Goal: Contribute content: Contribute content

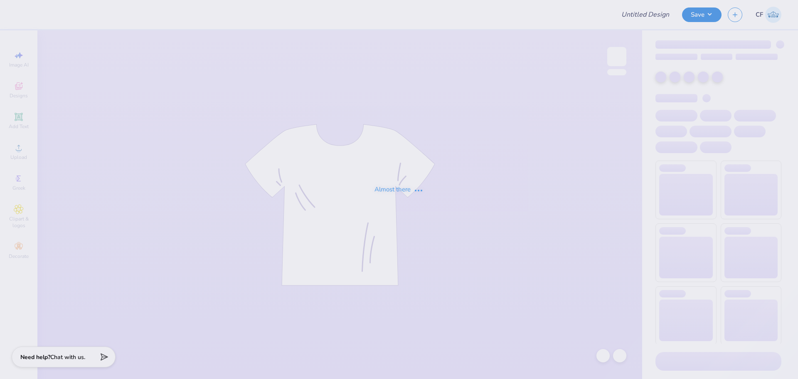
type input "Miami University : Julia Kure"
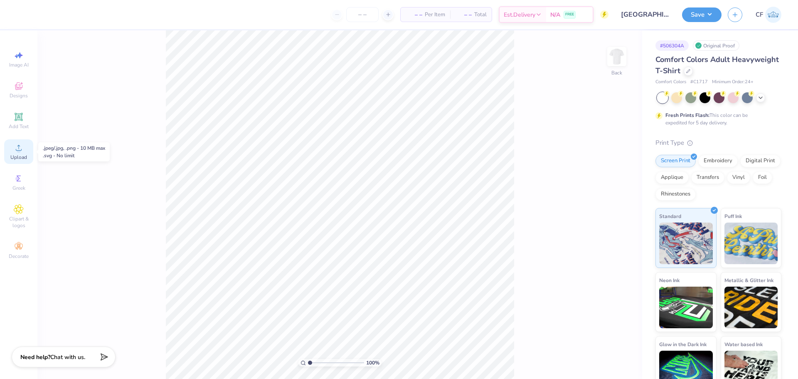
click at [16, 147] on icon at bounding box center [19, 148] width 10 height 10
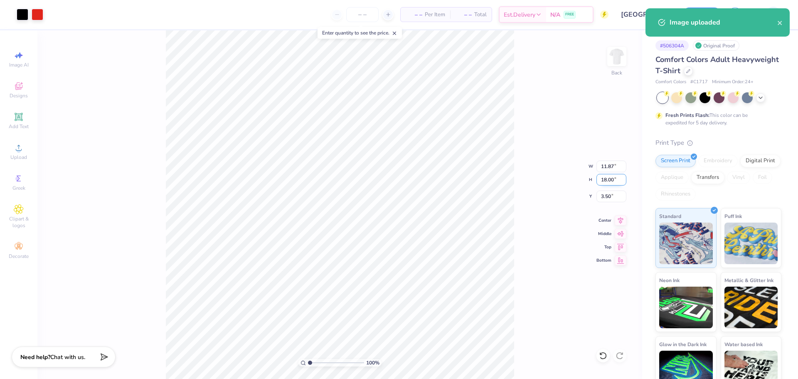
click at [607, 180] on input "18.00" at bounding box center [611, 180] width 30 height 12
type input "14"
type input "9.23"
type input "14.00"
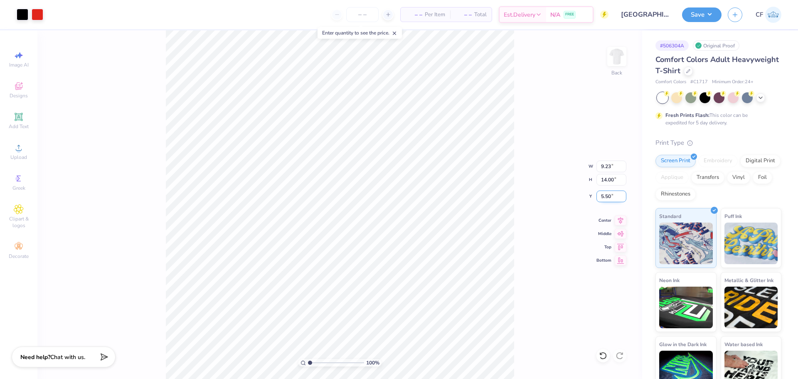
click at [611, 197] on input "5.50" at bounding box center [611, 196] width 30 height 12
type input "3.00"
click at [603, 182] on input "14.00" at bounding box center [611, 180] width 30 height 12
type input "15"
type input "9.89"
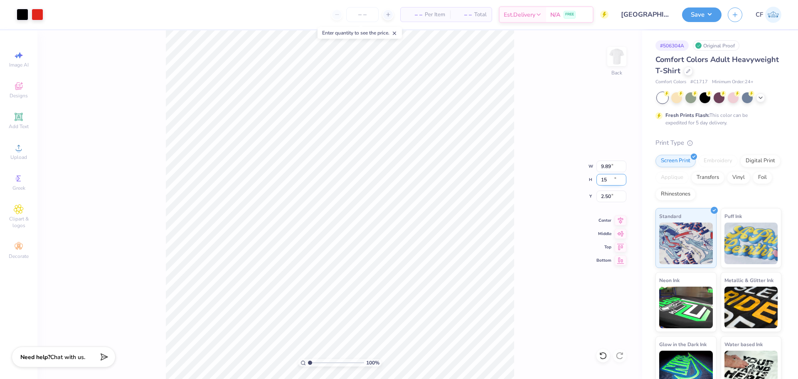
type input "15.00"
click at [620, 195] on input "2.51" at bounding box center [611, 196] width 30 height 12
type input "3.00"
click at [702, 15] on button "Save" at bounding box center [701, 13] width 39 height 15
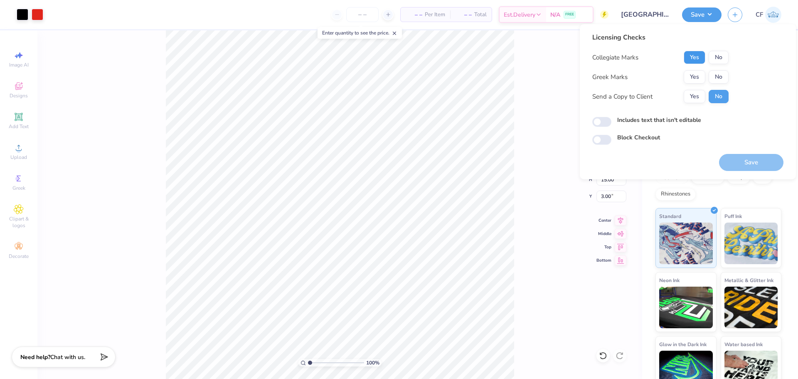
click at [694, 52] on button "Yes" at bounding box center [695, 57] width 22 height 13
click at [699, 91] on button "Yes" at bounding box center [695, 96] width 22 height 13
click at [603, 121] on input "Includes text that isn't editable" at bounding box center [601, 122] width 19 height 10
checkbox input "true"
click at [712, 78] on button "No" at bounding box center [719, 76] width 20 height 13
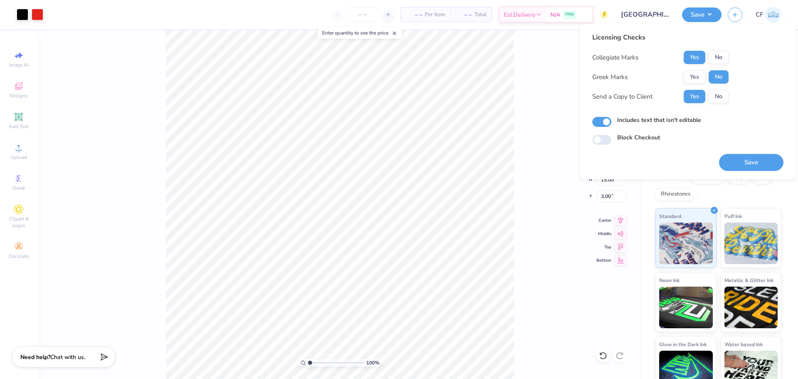
click at [737, 163] on button "Save" at bounding box center [751, 162] width 64 height 17
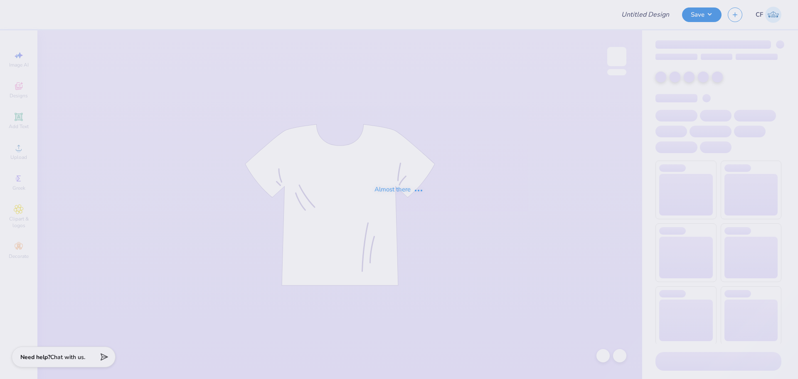
type input "Chi Psi Fall Rush"
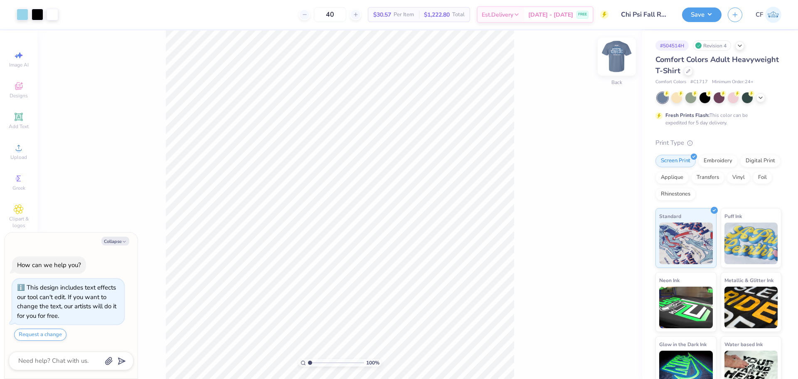
click at [618, 58] on img at bounding box center [616, 56] width 33 height 33
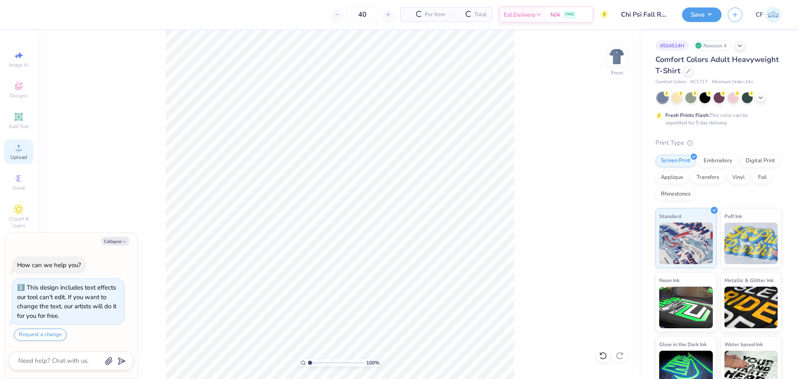
click at [14, 152] on icon at bounding box center [19, 148] width 10 height 10
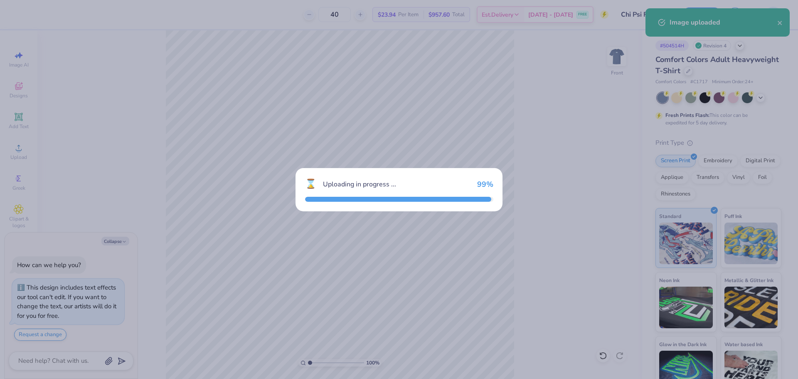
type textarea "x"
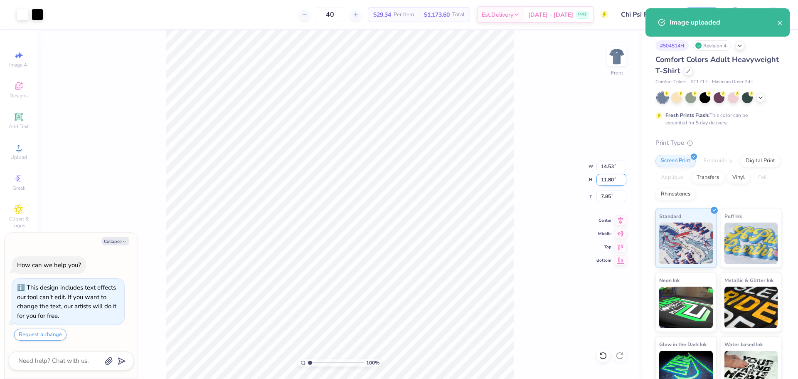
click at [603, 182] on input "11.80" at bounding box center [611, 180] width 30 height 12
type input "14"
type textarea "x"
type input "14.59"
type input "11.85"
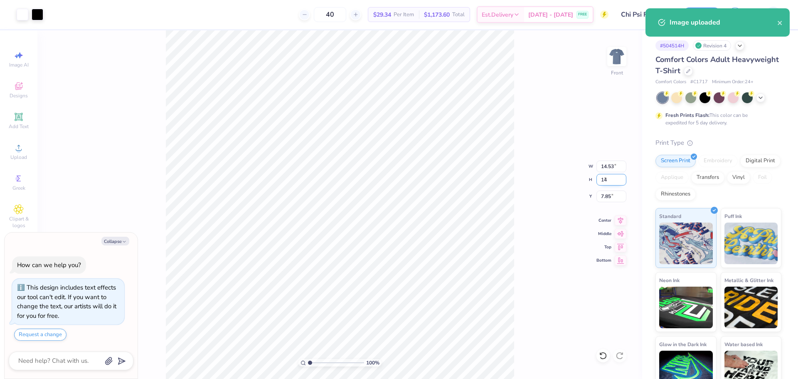
type input "7.82"
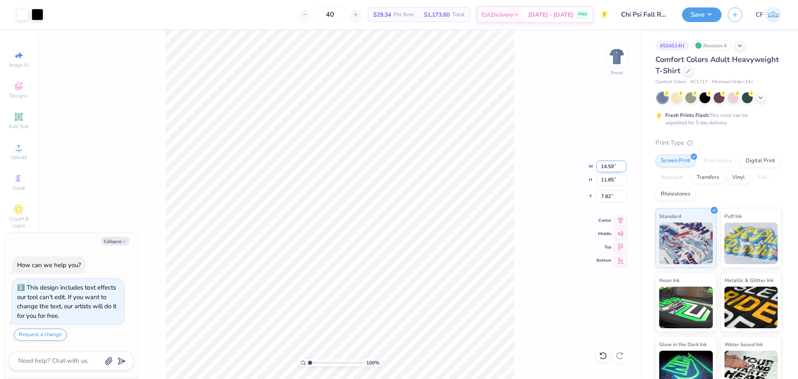
click at [607, 168] on input "14.59" at bounding box center [611, 166] width 30 height 12
type input "12"
type textarea "x"
type input "12.00"
type input "9.74"
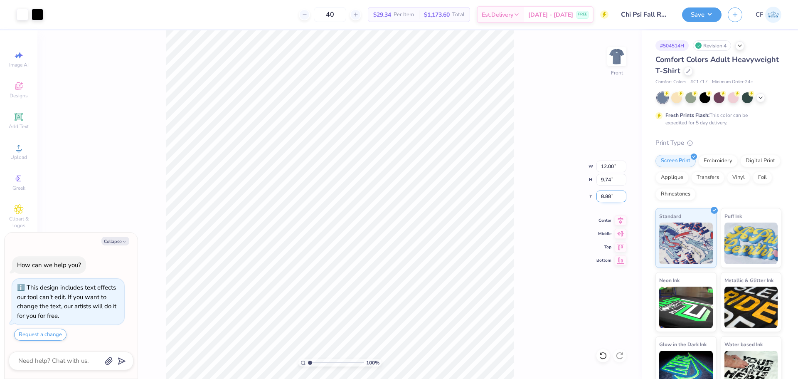
click at [603, 197] on input "8.88" at bounding box center [611, 196] width 30 height 12
type input "3"
type textarea "x"
type input "3.00"
click at [614, 55] on img at bounding box center [616, 56] width 33 height 33
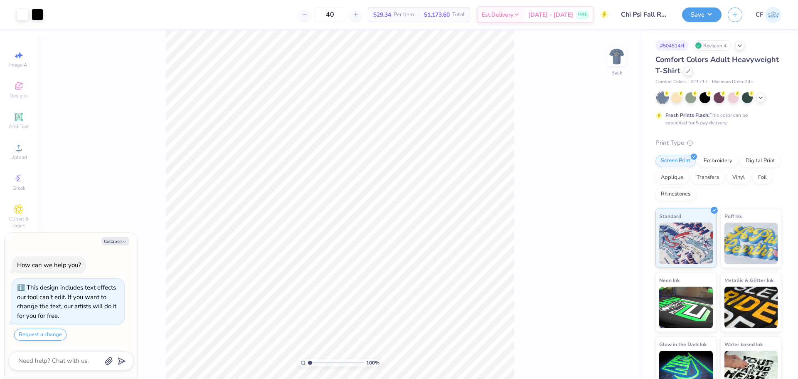
type textarea "x"
drag, startPoint x: 312, startPoint y: 362, endPoint x: 327, endPoint y: 360, distance: 15.1
click at [325, 364] on input "range" at bounding box center [336, 362] width 56 height 7
drag, startPoint x: 325, startPoint y: 362, endPoint x: 283, endPoint y: 357, distance: 42.3
type input "1"
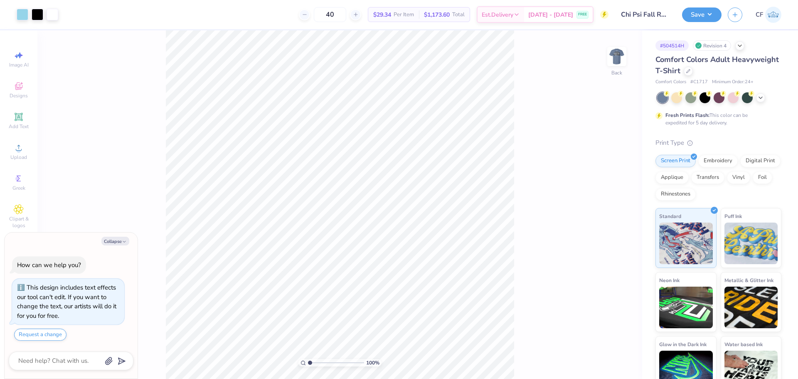
click at [308, 359] on input "range" at bounding box center [336, 362] width 56 height 7
click at [621, 62] on img at bounding box center [616, 56] width 33 height 33
click at [704, 16] on button "Save" at bounding box center [701, 13] width 39 height 15
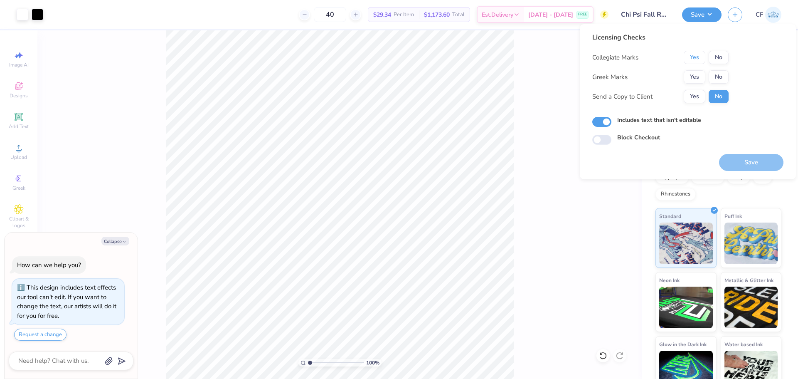
click at [692, 57] on button "Yes" at bounding box center [695, 57] width 22 height 13
click at [696, 83] on button "Yes" at bounding box center [695, 76] width 22 height 13
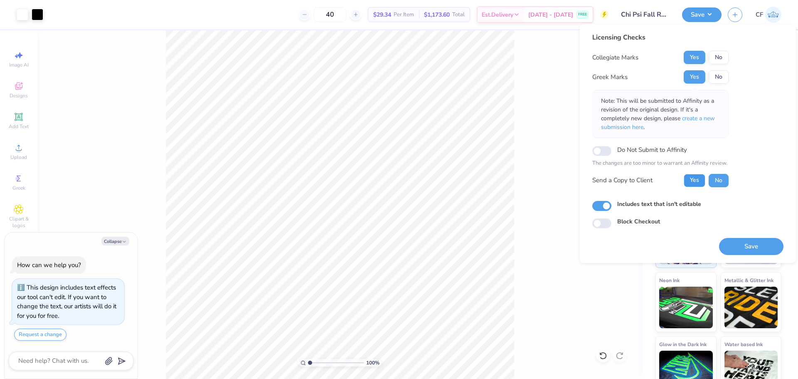
click at [689, 180] on button "Yes" at bounding box center [695, 180] width 22 height 13
click at [750, 248] on button "Save" at bounding box center [751, 246] width 64 height 17
type textarea "x"
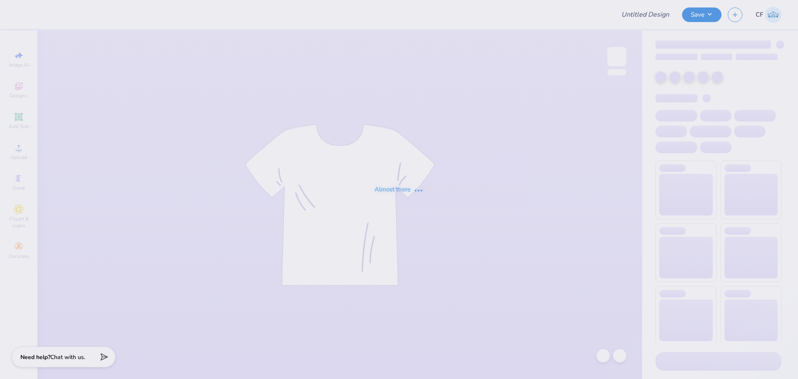
type input "Chi Phi Fall Rush 2025"
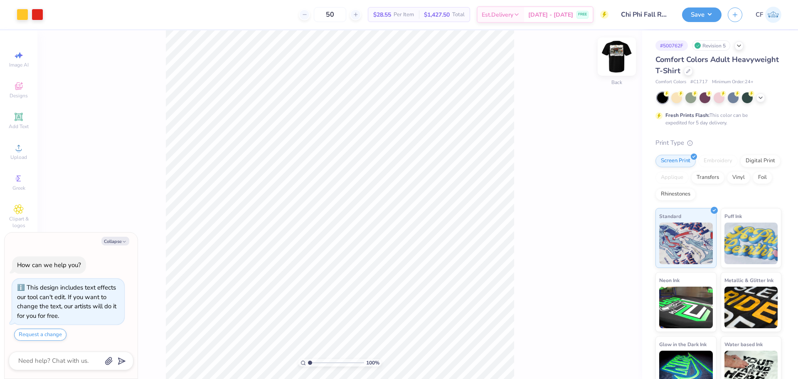
click at [623, 61] on img at bounding box center [616, 56] width 33 height 33
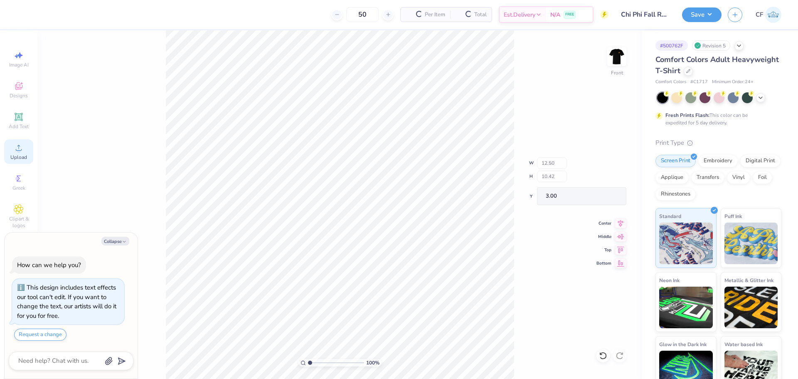
click at [15, 153] on div "Upload" at bounding box center [18, 151] width 29 height 25
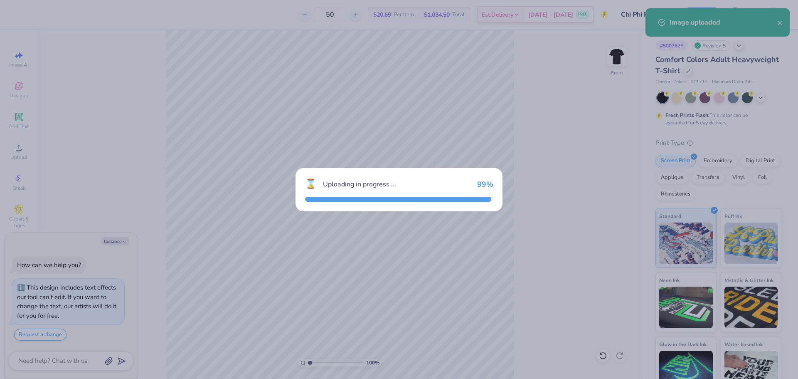
type textarea "x"
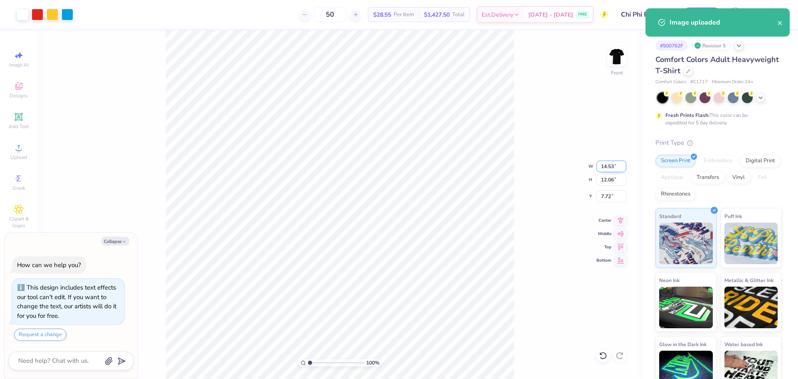
click at [609, 165] on input "14.53" at bounding box center [611, 166] width 30 height 12
type input "12.5"
type textarea "x"
type input "12.50"
type input "10.38"
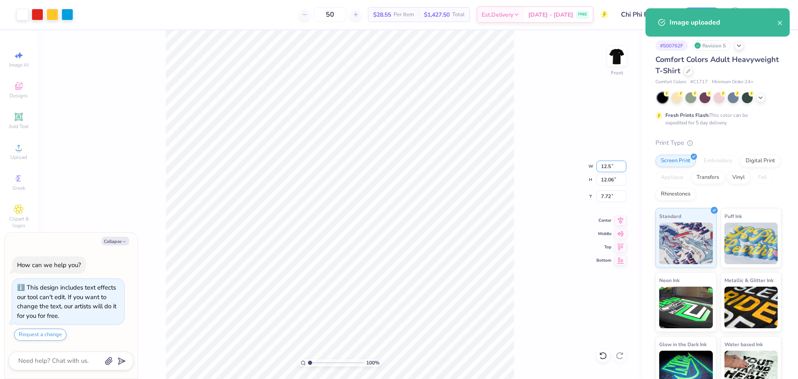
type input "8.56"
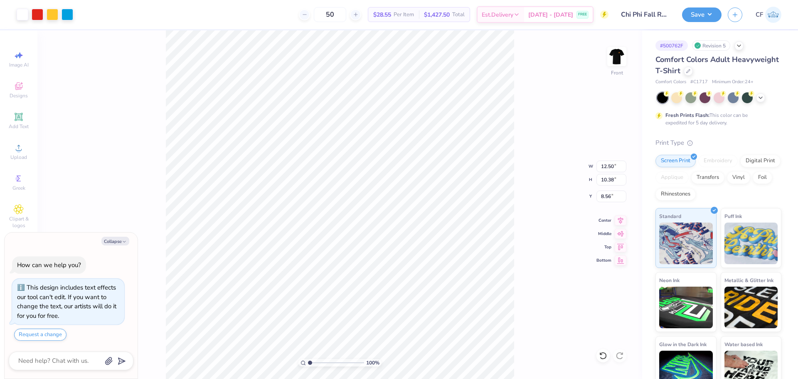
type textarea "x"
type input "3.00"
click at [539, 183] on div "100 % Front W 12.50 12.50 " H 10.38 10.38 " Y 3.00 3.00 " Center Middle Top Bot…" at bounding box center [339, 204] width 605 height 348
click at [699, 15] on button "Save" at bounding box center [701, 13] width 39 height 15
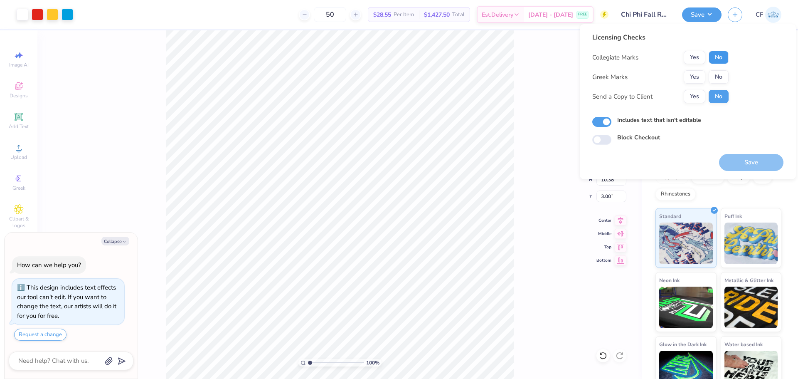
click at [724, 59] on button "No" at bounding box center [719, 57] width 20 height 13
click at [697, 79] on button "Yes" at bounding box center [695, 76] width 22 height 13
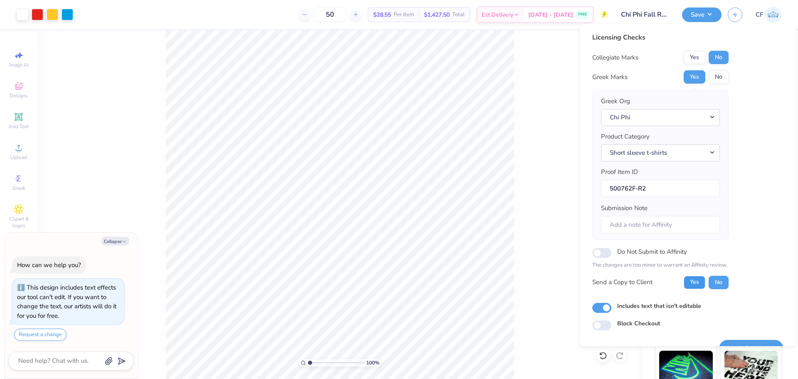
click at [695, 283] on button "Yes" at bounding box center [695, 282] width 22 height 13
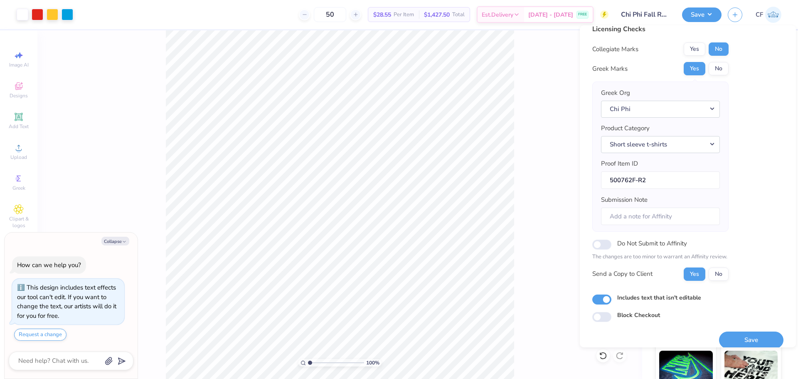
scroll to position [19, 0]
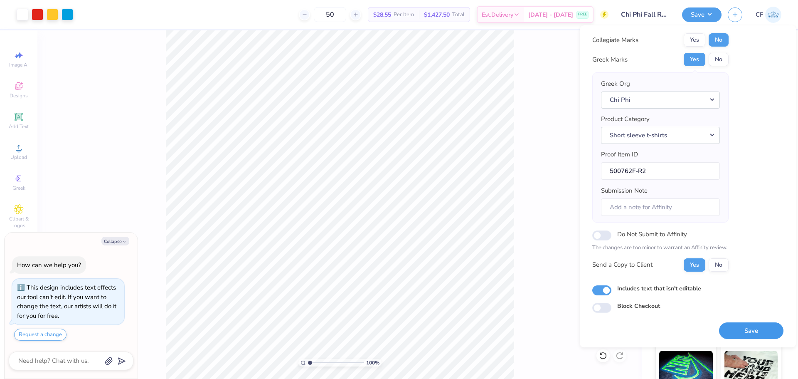
click at [742, 323] on button "Save" at bounding box center [751, 330] width 64 height 17
type textarea "x"
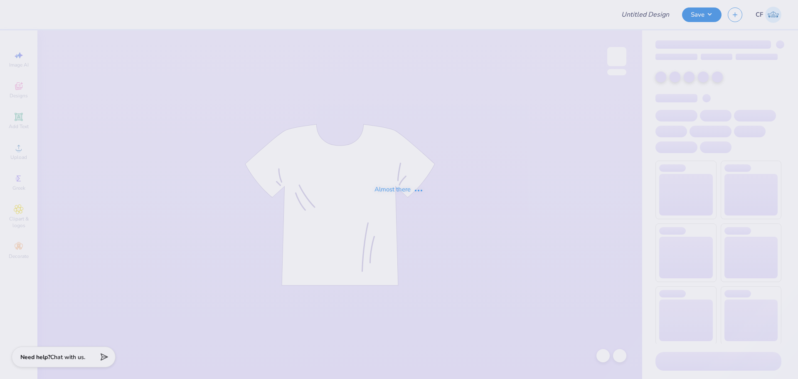
type input "Chi Psi Fall Rush"
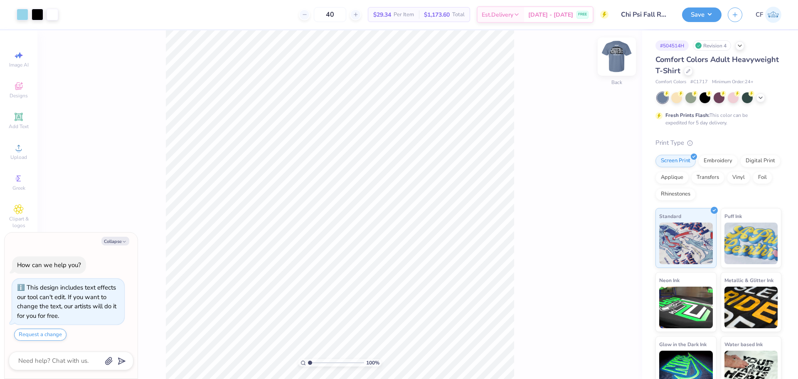
click at [624, 47] on img at bounding box center [616, 56] width 33 height 33
click at [118, 243] on button "Collapse" at bounding box center [115, 240] width 28 height 9
type textarea "x"
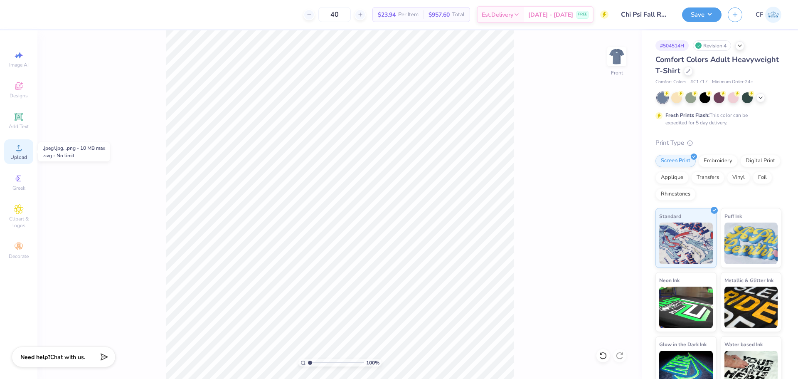
click at [11, 155] on span "Upload" at bounding box center [18, 157] width 17 height 7
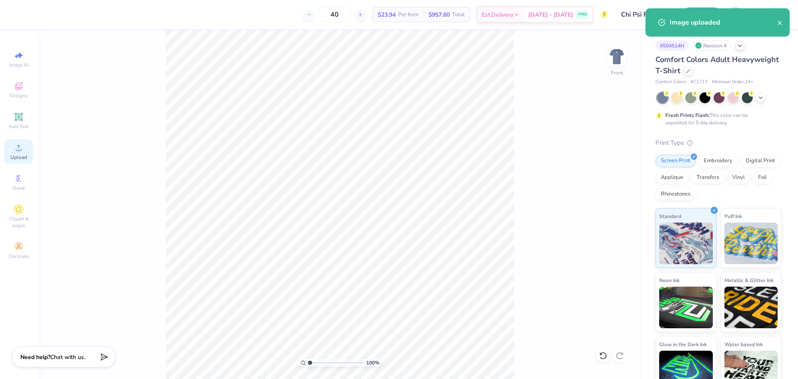
click at [26, 142] on div "Upload" at bounding box center [18, 151] width 29 height 25
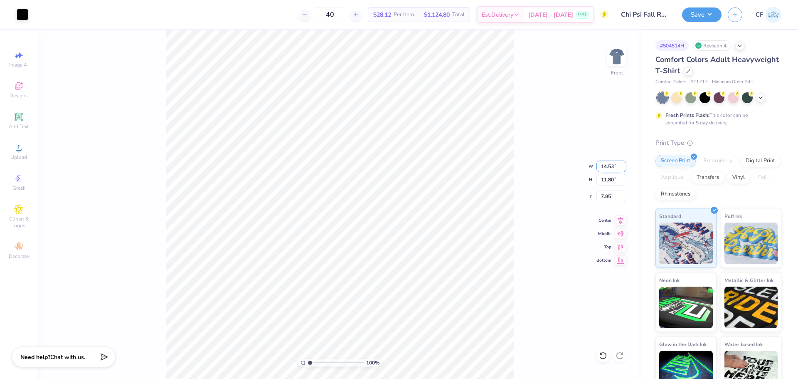
click at [608, 163] on input "14.53" at bounding box center [611, 166] width 30 height 12
type input "12.00"
type input "9.74"
click at [608, 195] on input "8.88" at bounding box center [611, 196] width 30 height 12
type input "3.00"
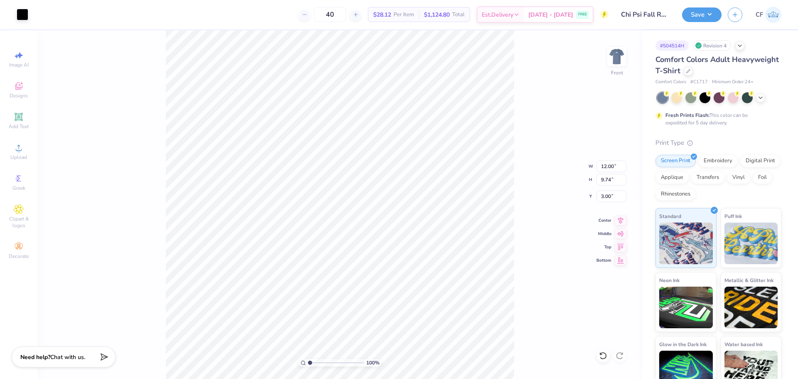
click at [516, 239] on div "100 % Front W 12.00 12.00 " H 9.74 9.74 " Y 3.00 3.00 " Center Middle Top Bottom" at bounding box center [339, 204] width 605 height 348
click at [702, 7] on div "Save CF" at bounding box center [740, 14] width 116 height 29
click at [706, 17] on button "Save" at bounding box center [701, 13] width 39 height 15
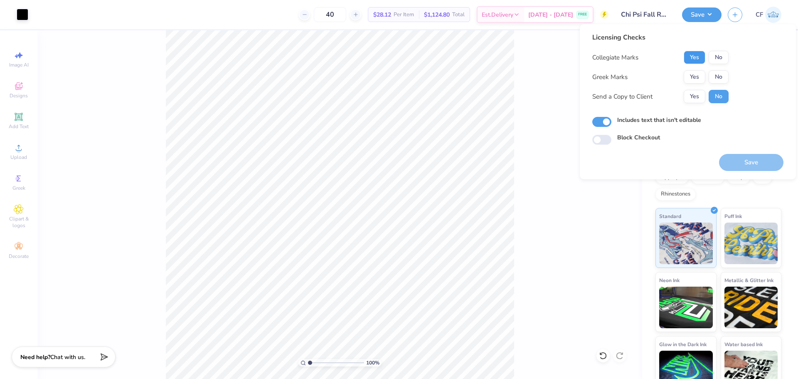
click at [691, 54] on button "Yes" at bounding box center [695, 57] width 22 height 13
click at [692, 72] on button "Yes" at bounding box center [695, 76] width 22 height 13
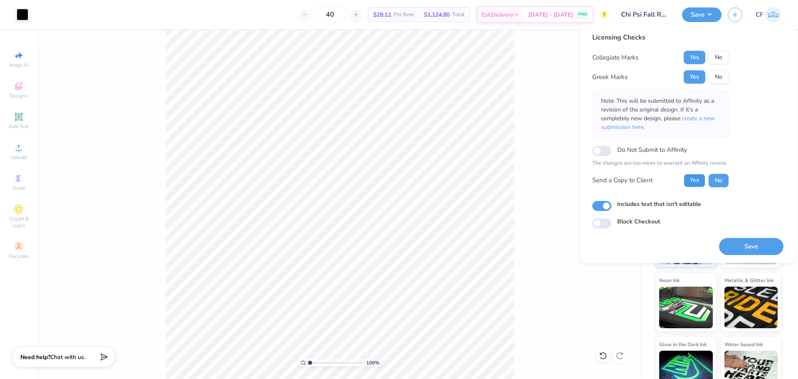
click at [692, 180] on button "Yes" at bounding box center [695, 180] width 22 height 13
click at [742, 248] on button "Save" at bounding box center [751, 246] width 64 height 17
